Goal: Check status: Check status

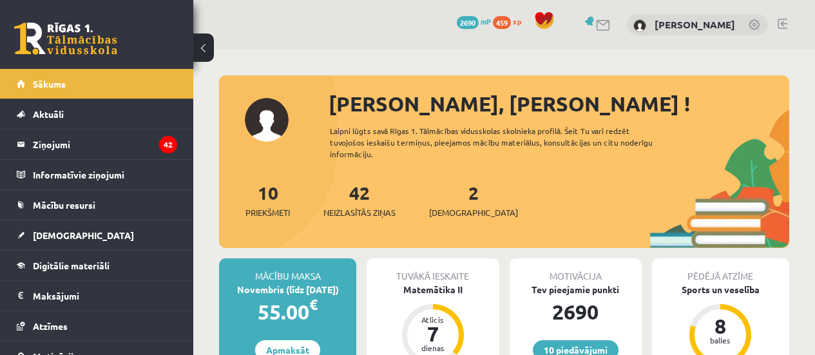
scroll to position [193, 0]
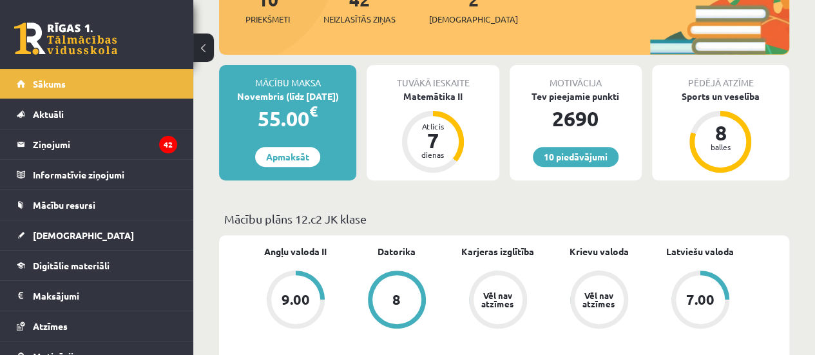
click at [66, 54] on link at bounding box center [65, 39] width 103 height 32
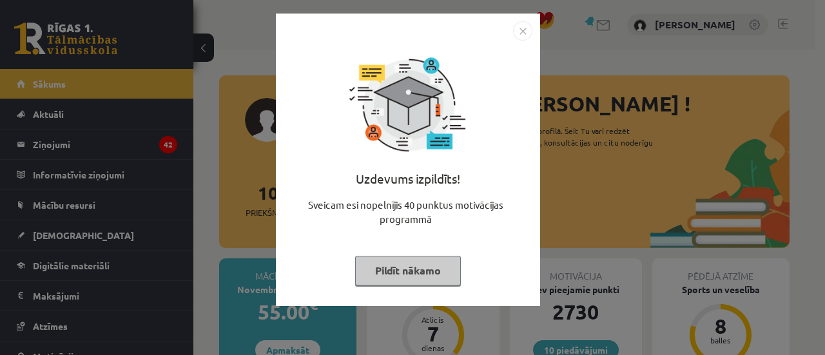
click at [411, 269] on button "Pildīt nākamo" at bounding box center [408, 271] width 106 height 30
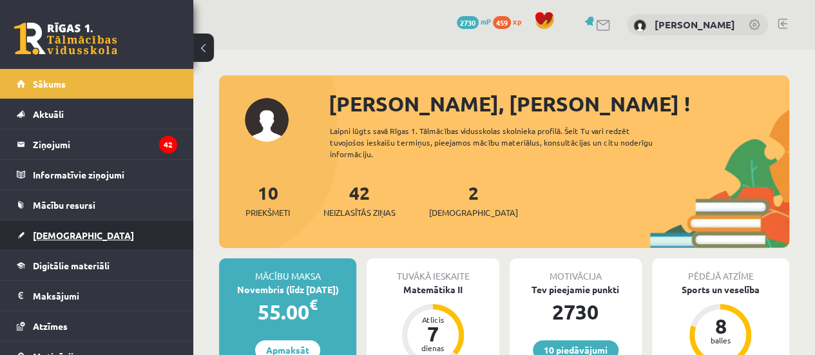
click at [89, 225] on link "[DEMOGRAPHIC_DATA]" at bounding box center [97, 235] width 161 height 30
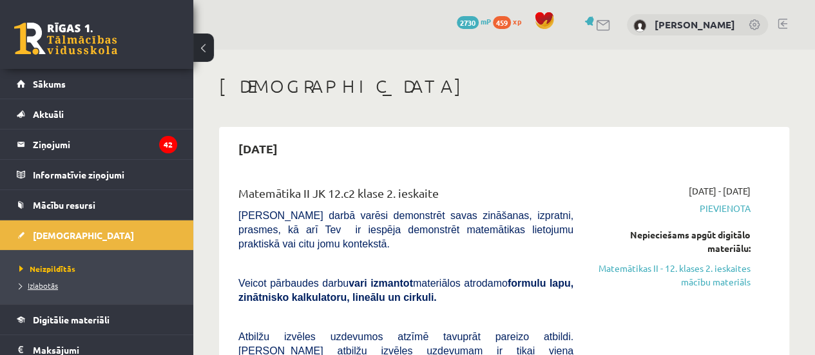
click at [45, 286] on span "Izlabotās" at bounding box center [38, 285] width 39 height 10
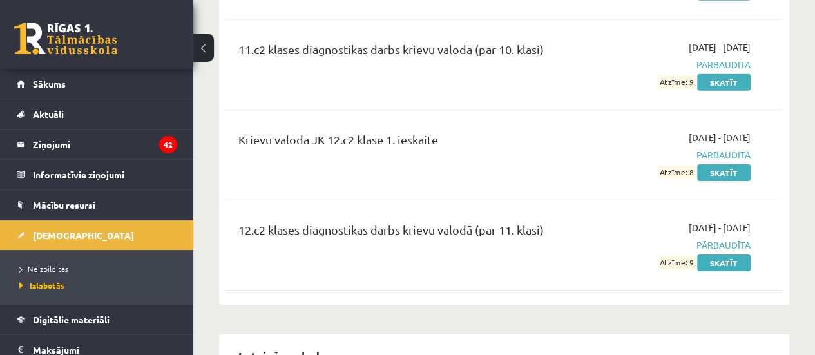
scroll to position [1998, 0]
click at [73, 34] on link at bounding box center [65, 39] width 103 height 32
